Goal: Navigation & Orientation: Find specific page/section

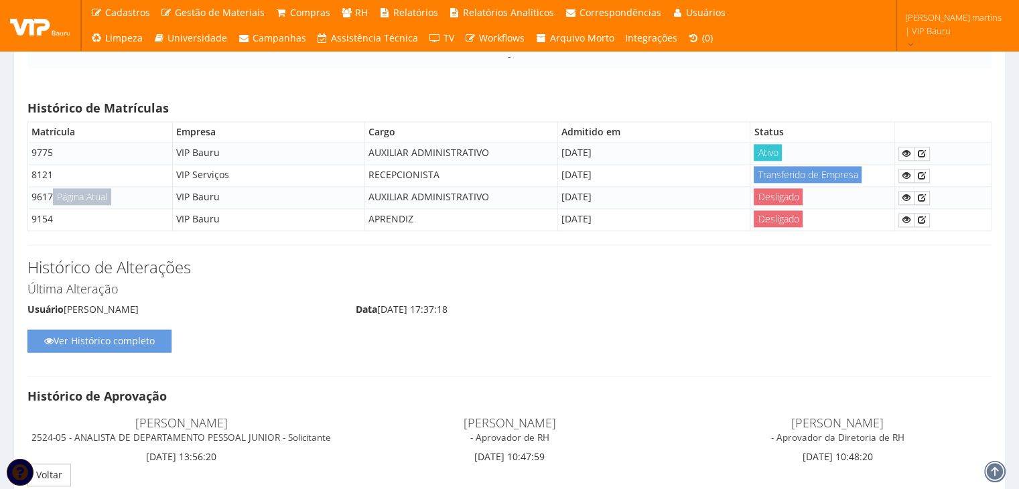
scroll to position [11592, 0]
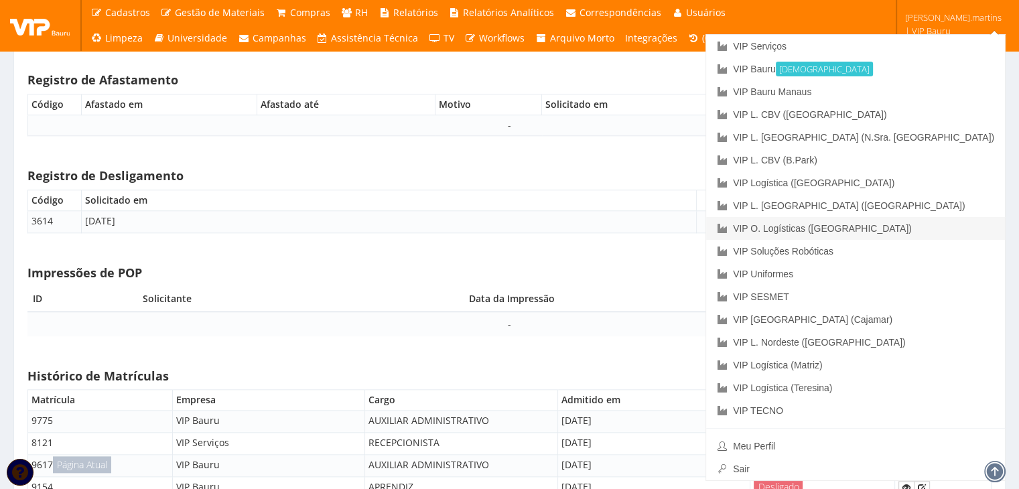
click at [957, 222] on link "VIP O. Logísticas ([GEOGRAPHIC_DATA])" at bounding box center [855, 228] width 299 height 23
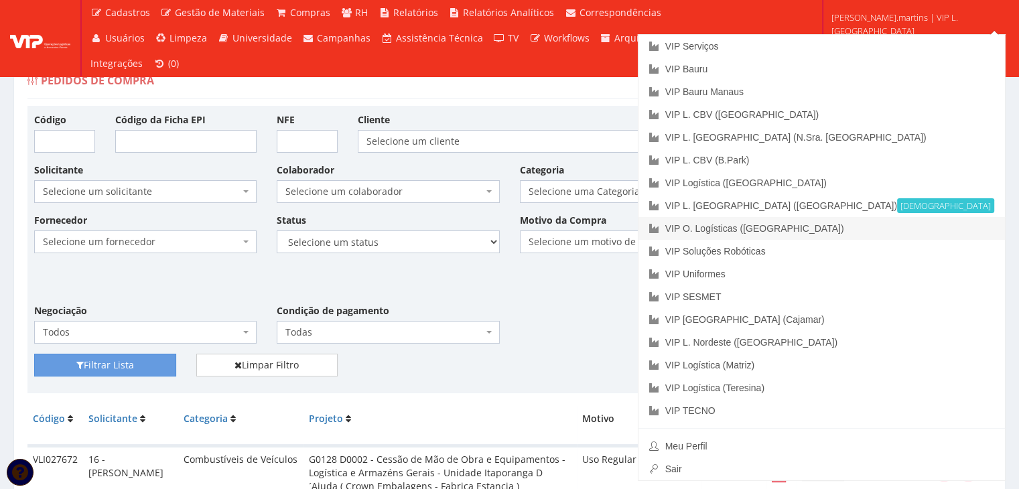
click at [906, 228] on link "VIP O. Logísticas ([GEOGRAPHIC_DATA])" at bounding box center [821, 228] width 366 height 23
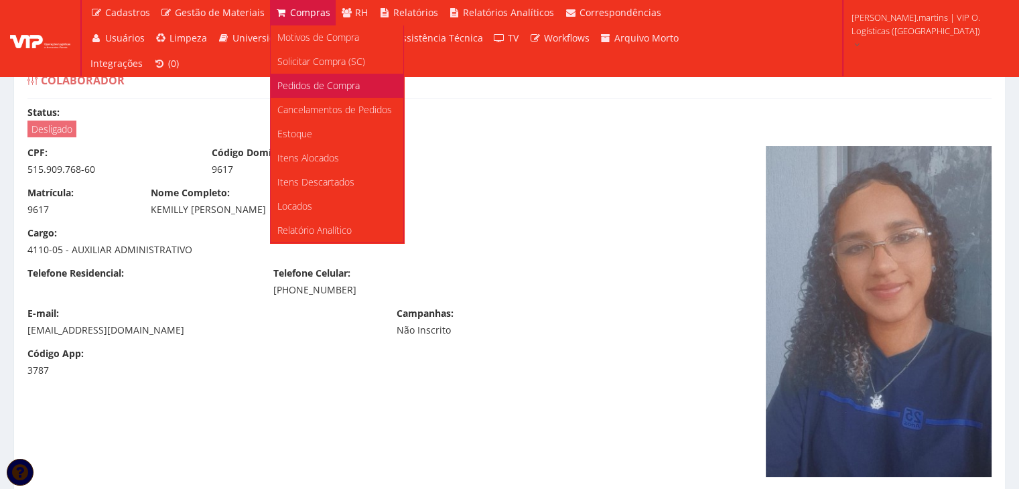
click at [313, 82] on span "Pedidos de Compra" at bounding box center [318, 85] width 82 height 13
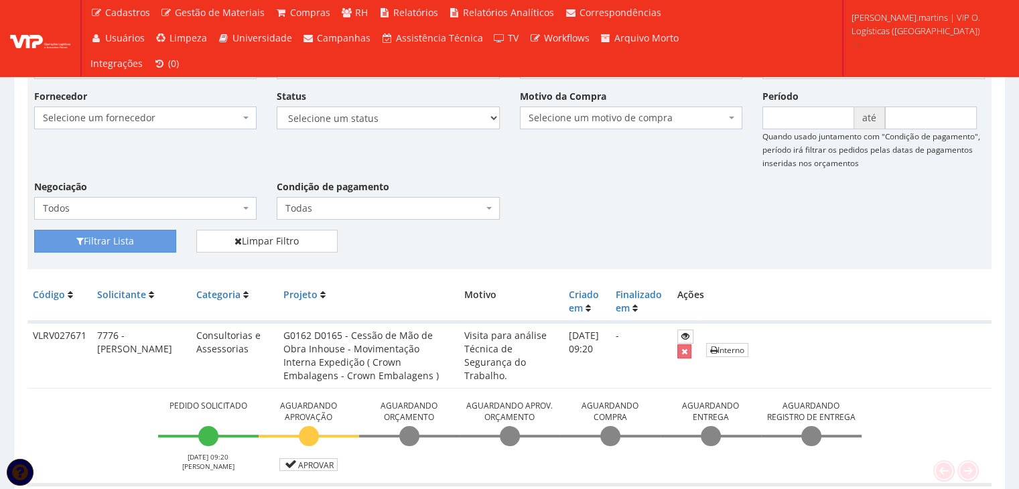
scroll to position [223, 0]
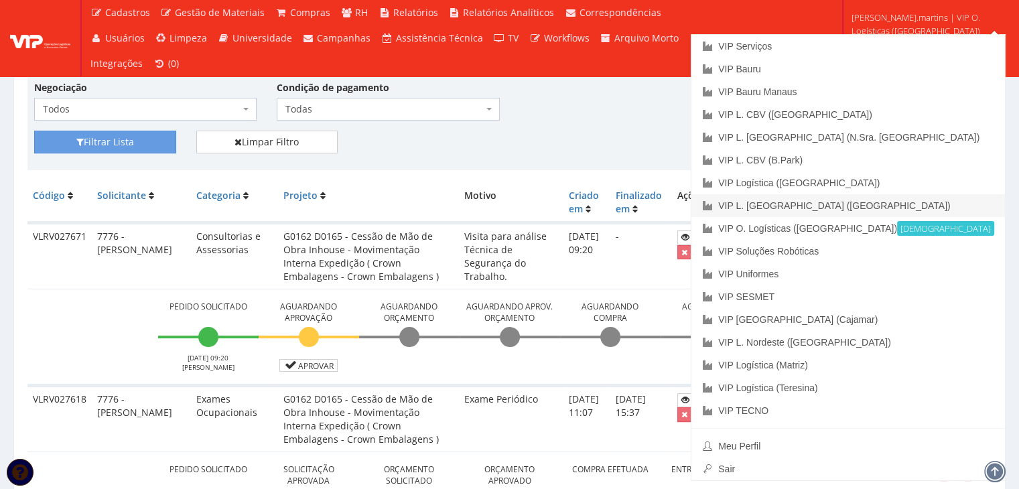
click at [936, 205] on link "VIP L. [GEOGRAPHIC_DATA] ([GEOGRAPHIC_DATA])" at bounding box center [848, 205] width 314 height 23
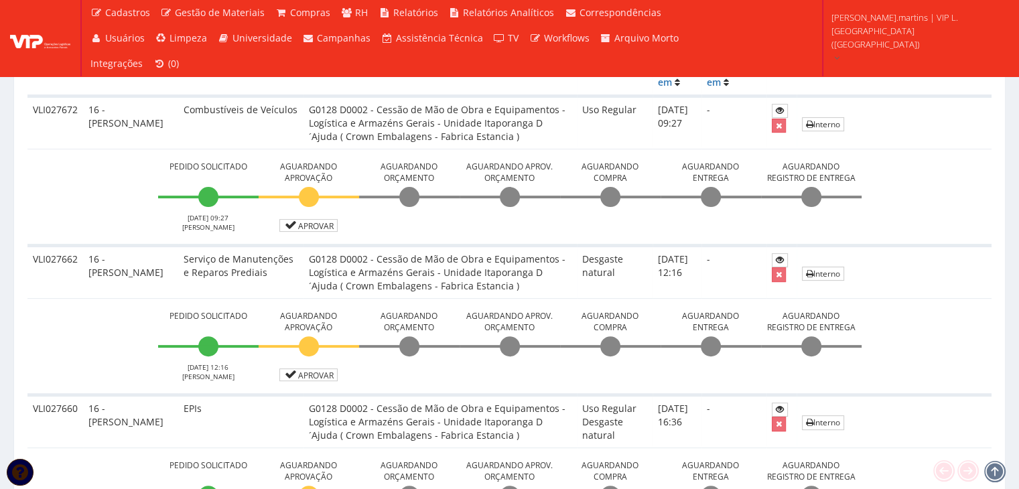
scroll to position [268, 0]
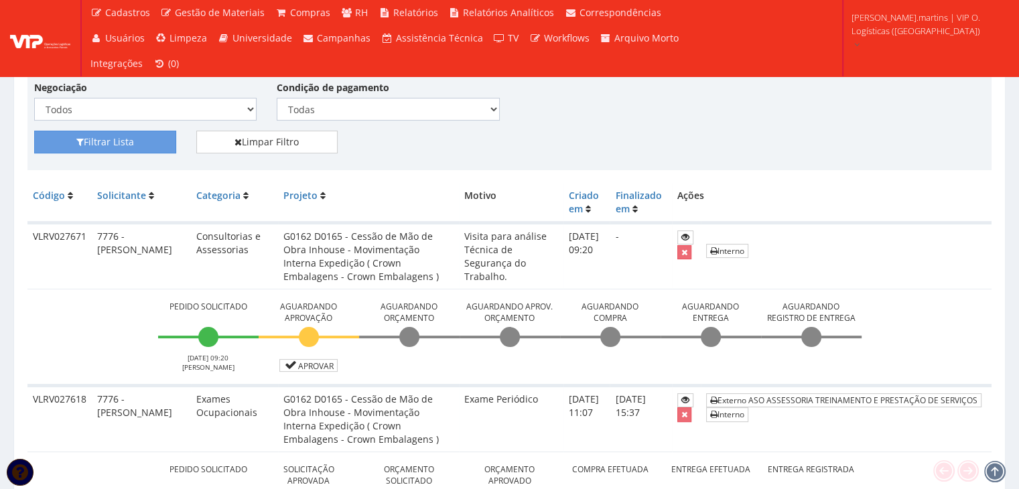
scroll to position [223, 0]
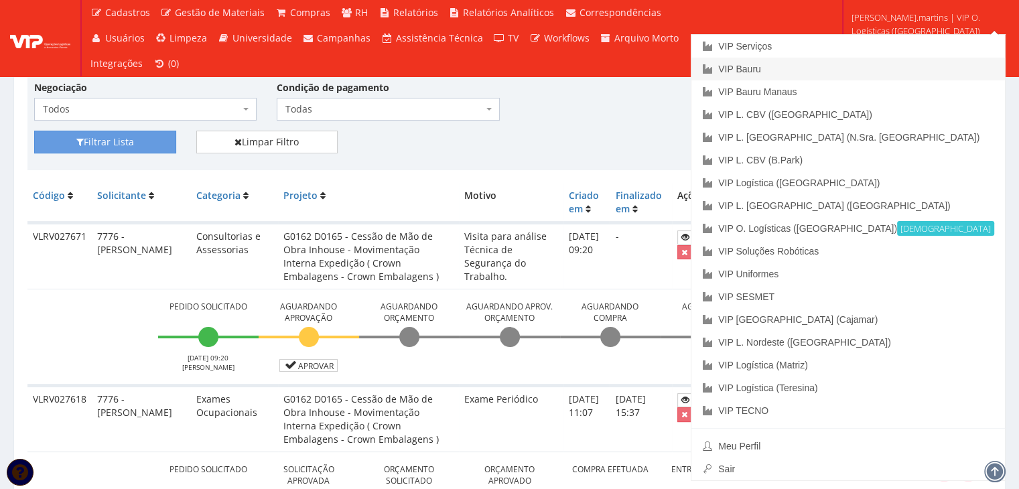
click at [895, 62] on link "VIP Bauru" at bounding box center [848, 69] width 314 height 23
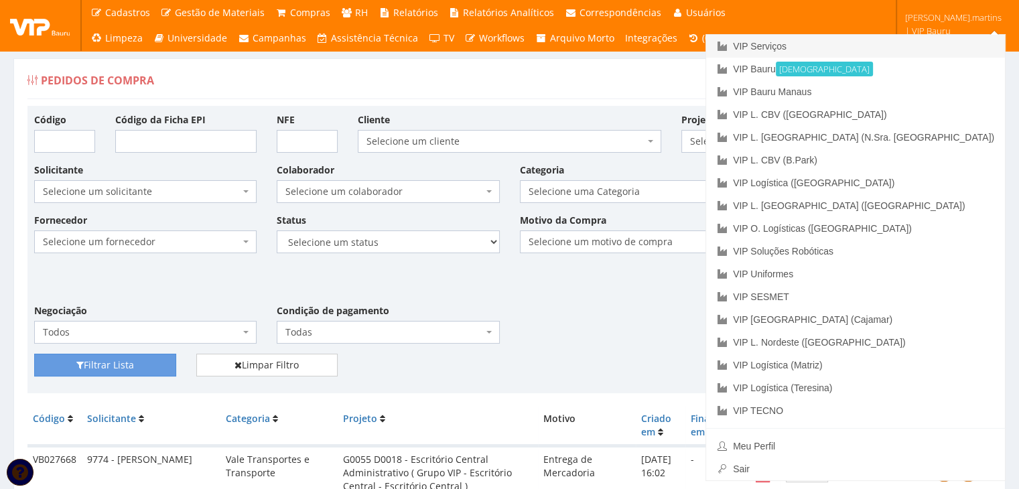
click at [900, 41] on link "VIP Serviços" at bounding box center [855, 46] width 299 height 23
